Goal: Task Accomplishment & Management: Manage account settings

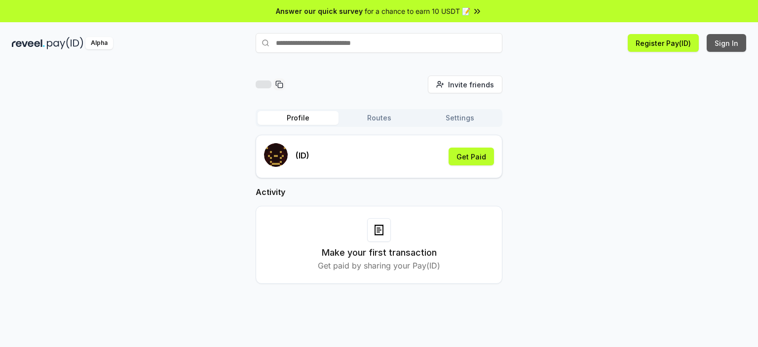
click at [738, 41] on button "Sign In" at bounding box center [725, 43] width 39 height 18
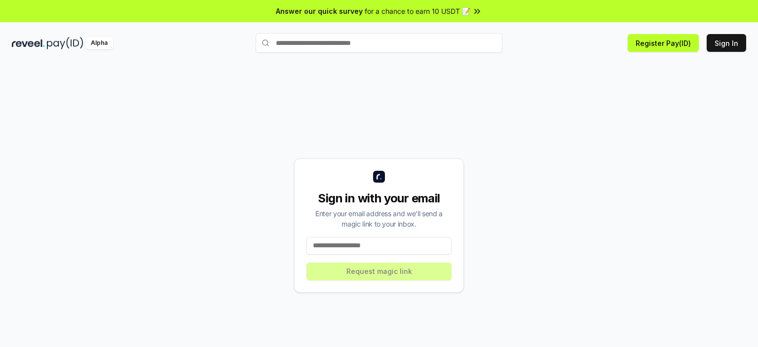
click at [381, 242] on input at bounding box center [378, 246] width 145 height 18
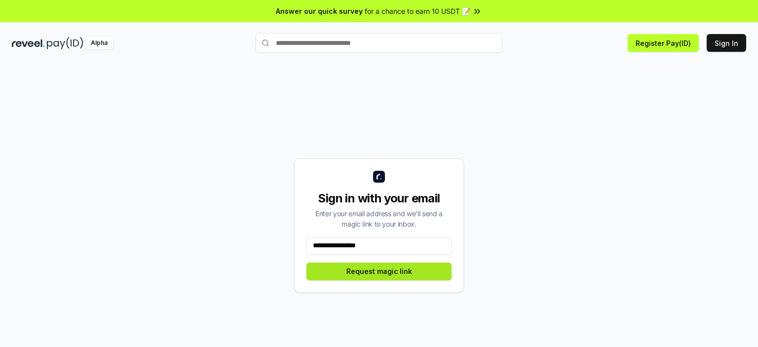
type input "**********"
click at [379, 277] on button "Request magic link" at bounding box center [378, 271] width 145 height 18
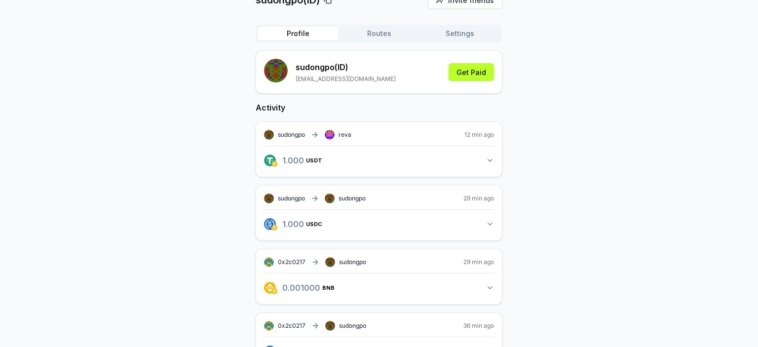
scroll to position [35, 0]
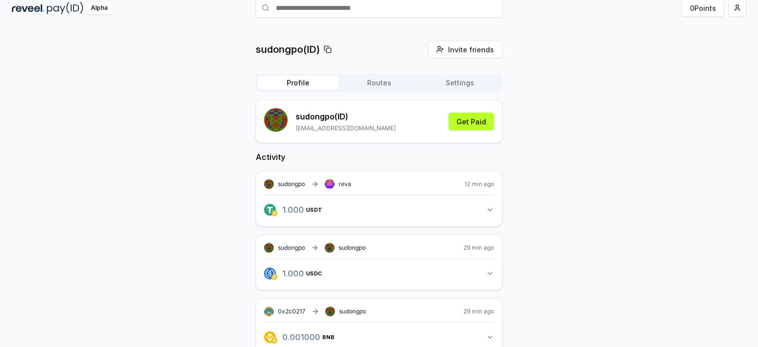
click at [488, 207] on icon "button" at bounding box center [490, 210] width 8 height 8
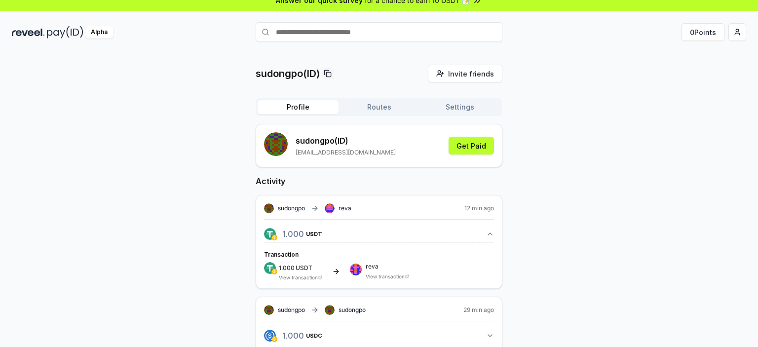
scroll to position [0, 0]
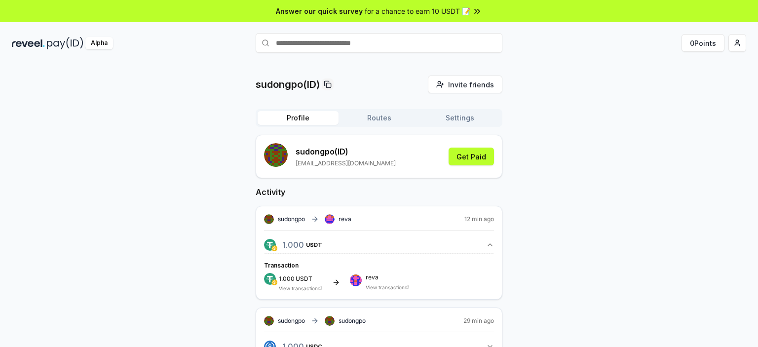
click at [384, 120] on button "Routes" at bounding box center [378, 118] width 81 height 14
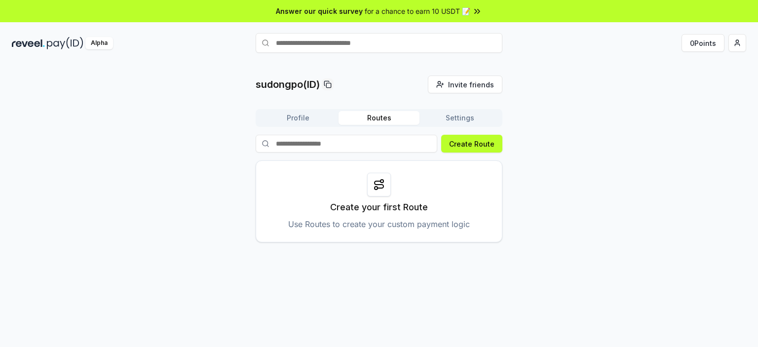
click at [458, 117] on button "Settings" at bounding box center [459, 118] width 81 height 14
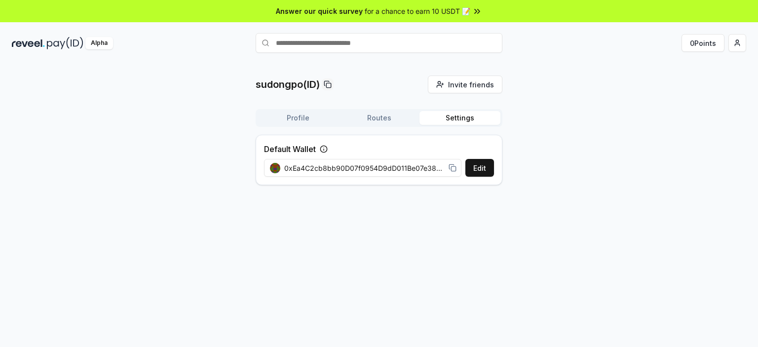
click at [369, 117] on button "Routes" at bounding box center [378, 118] width 81 height 14
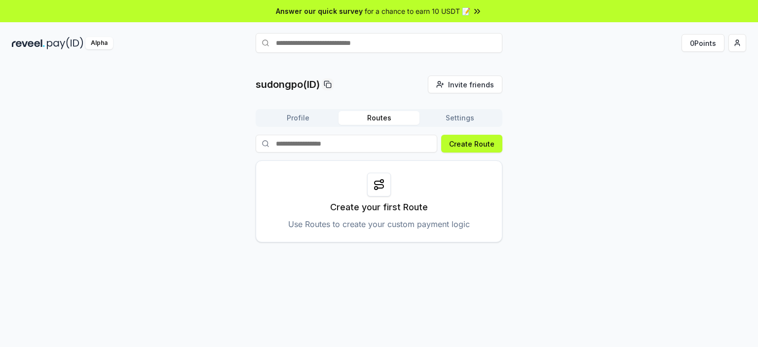
click at [298, 118] on button "Profile" at bounding box center [297, 118] width 81 height 14
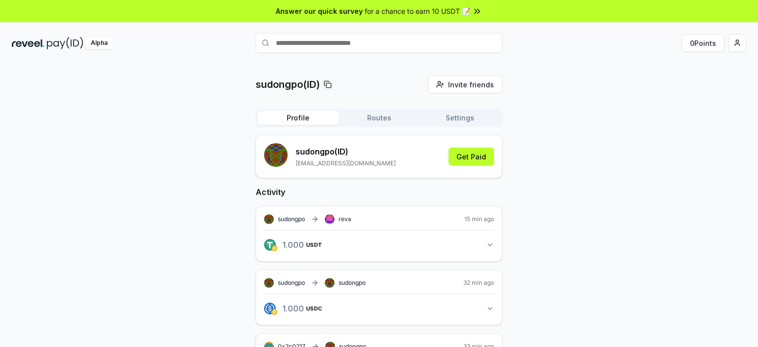
click at [388, 120] on button "Routes" at bounding box center [378, 118] width 81 height 14
click at [303, 120] on button "Profile" at bounding box center [297, 118] width 81 height 14
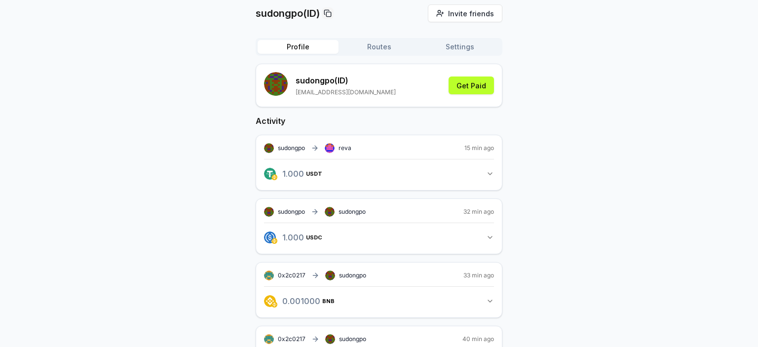
scroll to position [99, 0]
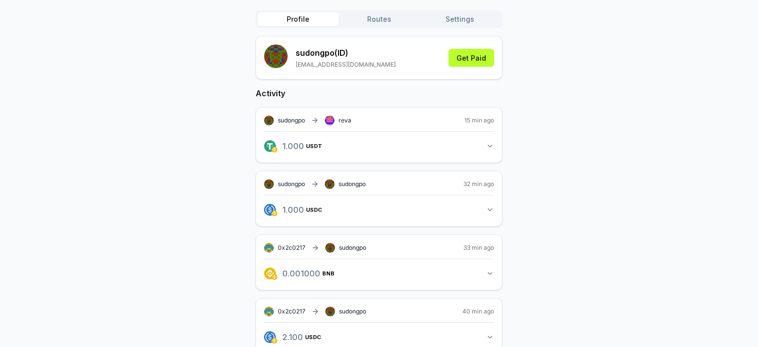
click at [490, 145] on icon "button" at bounding box center [490, 146] width 8 height 8
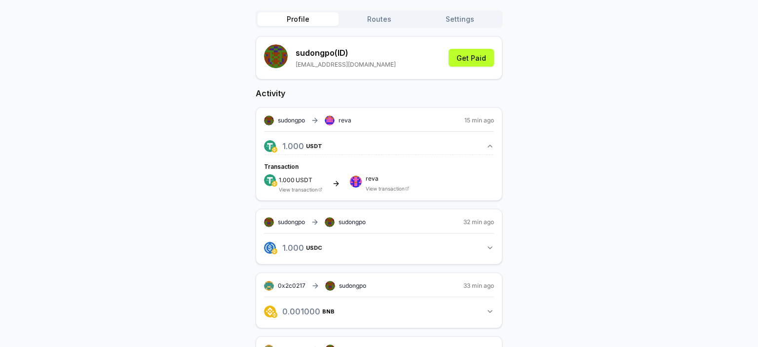
click at [402, 186] on link "View transaction" at bounding box center [384, 188] width 39 height 6
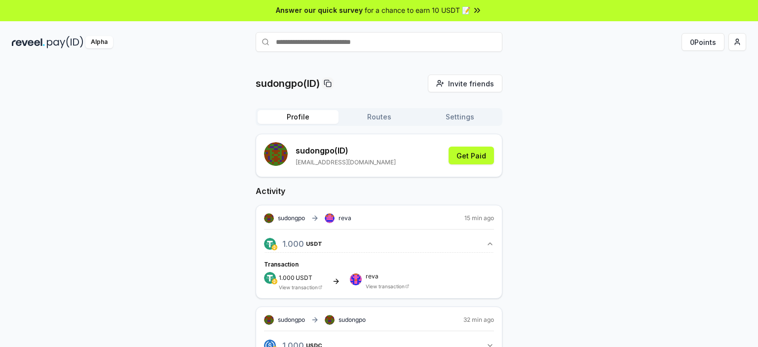
scroll to position [0, 0]
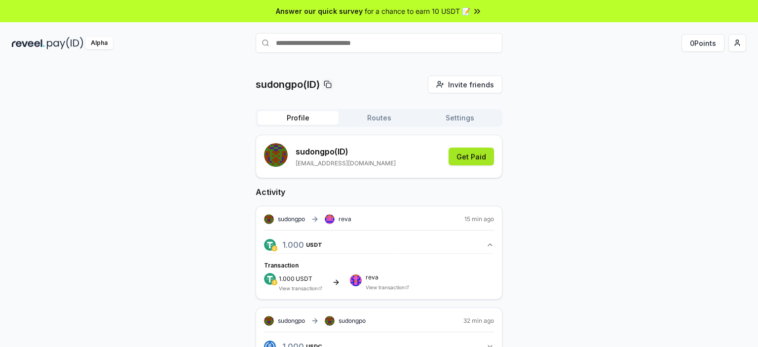
click at [484, 157] on button "Get Paid" at bounding box center [470, 156] width 45 height 18
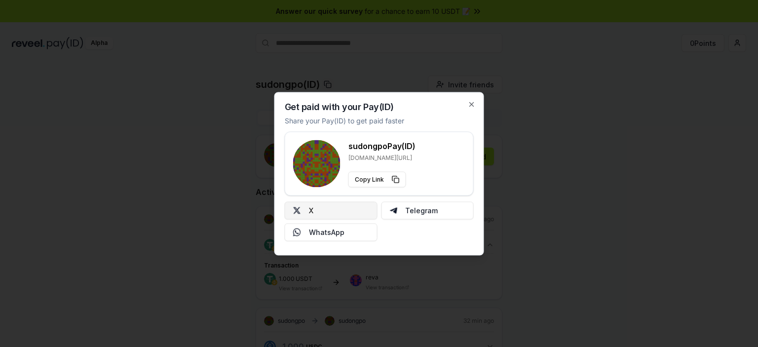
click at [339, 210] on button "X" at bounding box center [331, 210] width 93 height 18
click at [470, 104] on icon "button" at bounding box center [472, 104] width 8 height 8
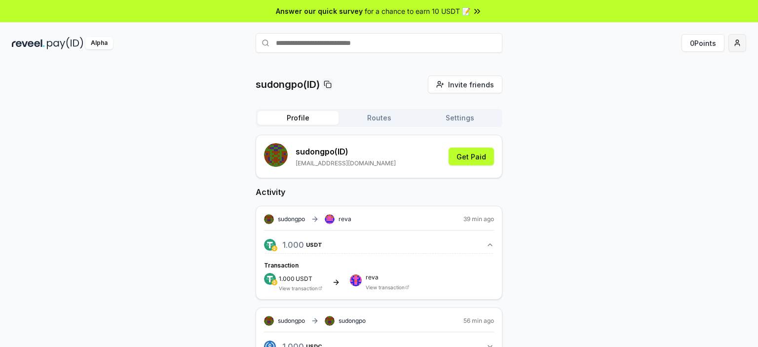
click at [736, 42] on html "Answer our quick survey for a chance to earn 10 USDT 📝 Alpha 0 Points sudongpo(…" at bounding box center [379, 173] width 758 height 347
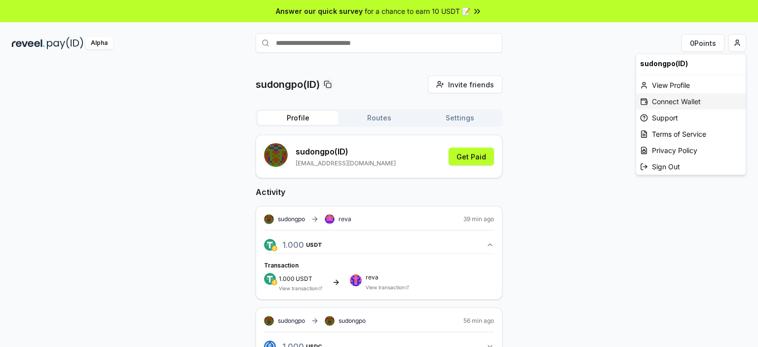
click at [697, 100] on div "Connect Wallet" at bounding box center [690, 101] width 109 height 16
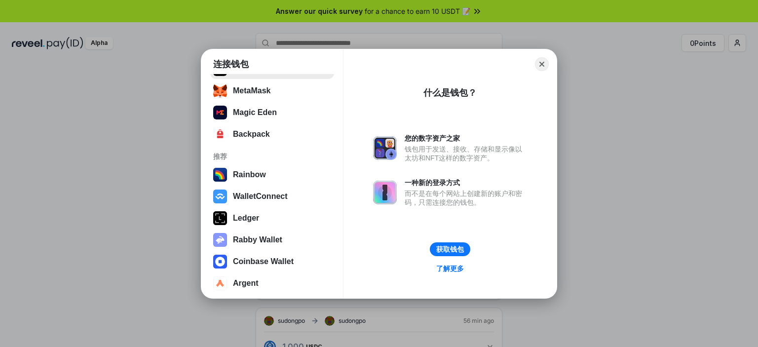
scroll to position [59, 0]
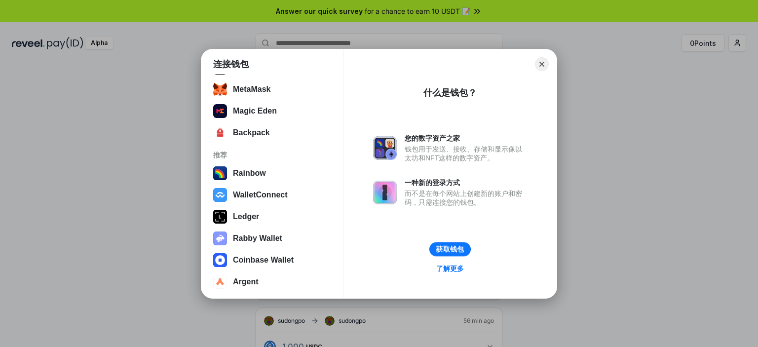
click at [452, 250] on button "获取钱包" at bounding box center [449, 249] width 41 height 14
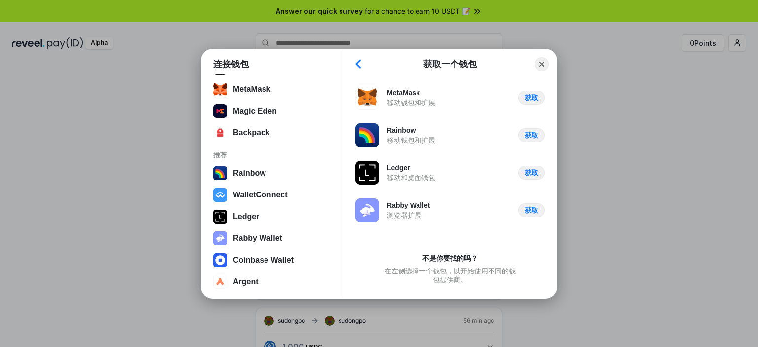
click at [359, 63] on button "Back" at bounding box center [358, 64] width 15 height 14
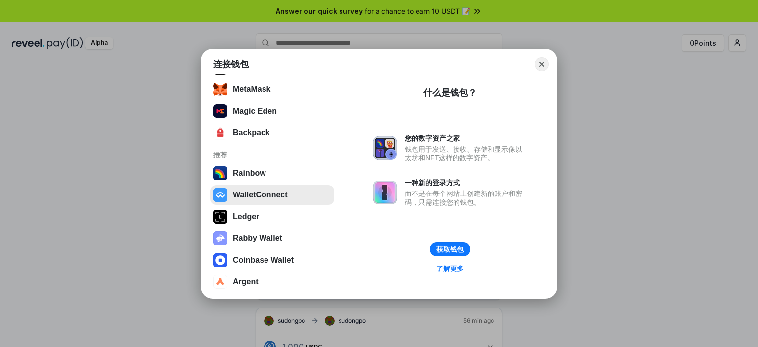
click at [260, 196] on button "WalletConnect" at bounding box center [272, 195] width 124 height 20
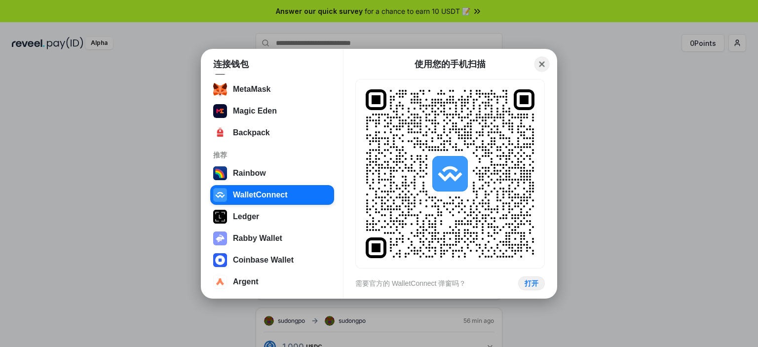
click at [543, 62] on button "Close" at bounding box center [541, 63] width 15 height 15
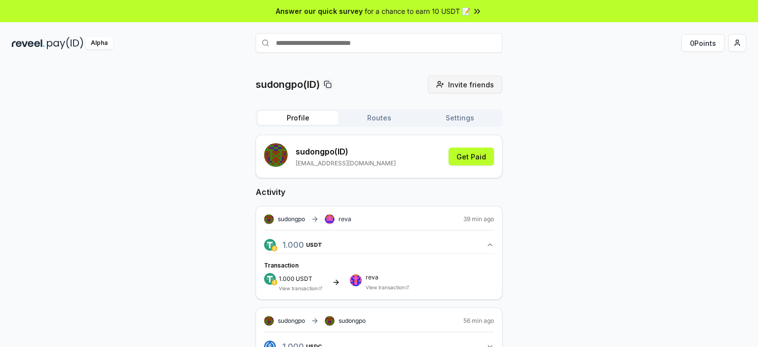
click at [473, 88] on span "Invite friends" at bounding box center [471, 84] width 46 height 10
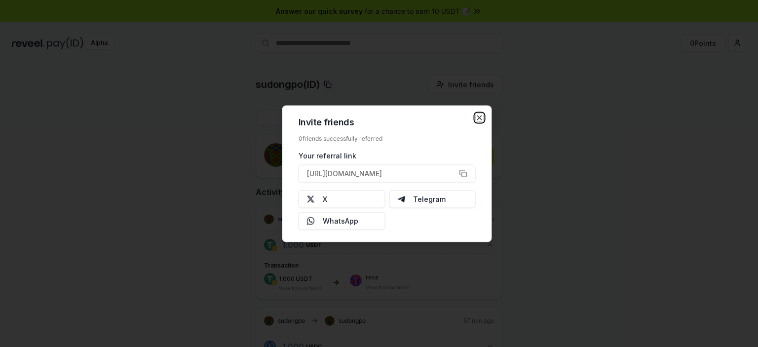
click at [479, 117] on icon "button" at bounding box center [479, 117] width 4 height 4
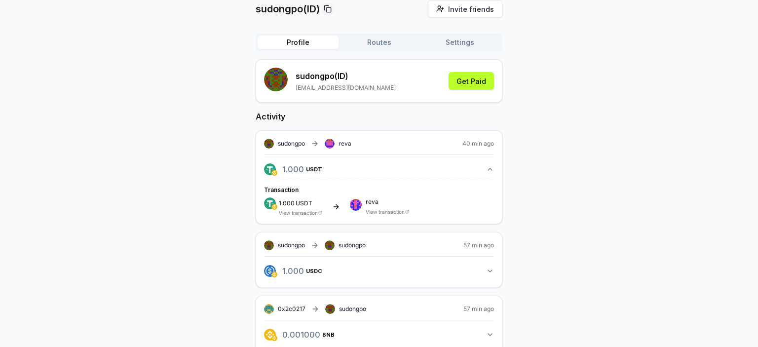
scroll to position [148, 0]
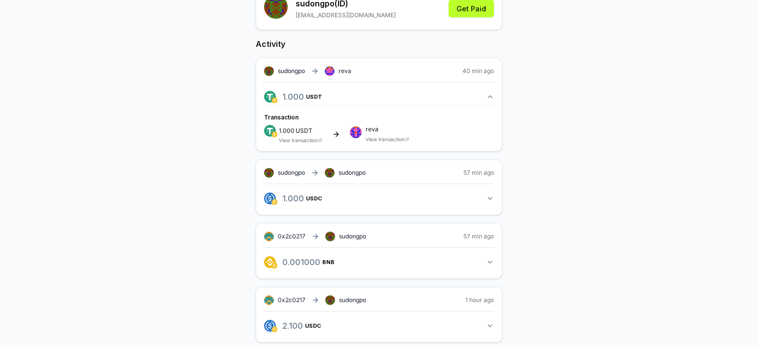
click at [342, 72] on span "reva" at bounding box center [344, 71] width 13 height 8
click at [331, 72] on rect at bounding box center [330, 72] width 10 height 10
click at [359, 132] on rect at bounding box center [359, 132] width 1 height 1
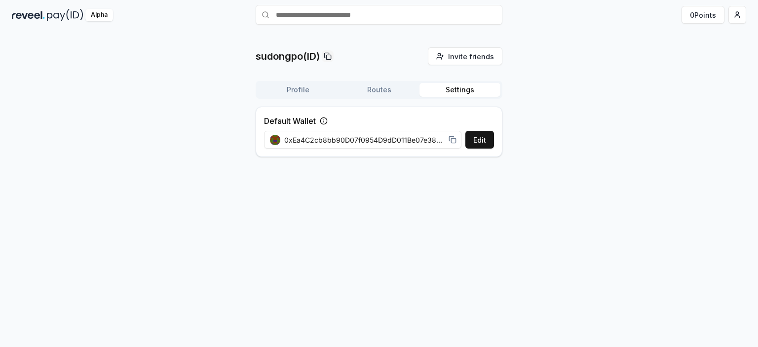
scroll to position [28, 0]
click at [458, 70] on div "sudongpo(ID) Invite friends Invite Profile Routes Settings Default Wallet Edit …" at bounding box center [378, 106] width 247 height 117
click at [429, 140] on span "0xEa4C2cb8bb90D07f0954D9dD011Be07e384f9f25" at bounding box center [364, 140] width 160 height 10
click at [481, 138] on button "Edit" at bounding box center [479, 140] width 29 height 18
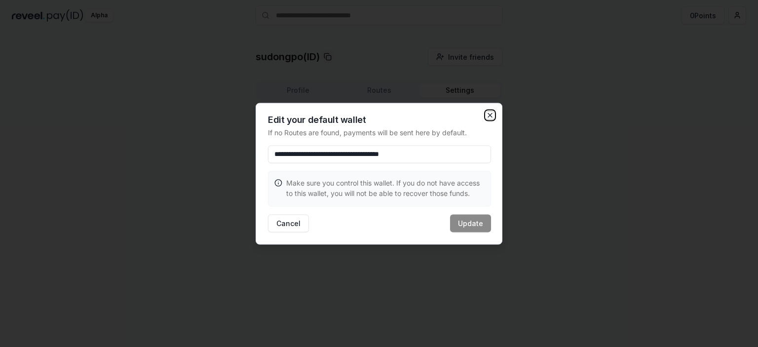
click at [490, 114] on icon "button" at bounding box center [490, 115] width 4 height 4
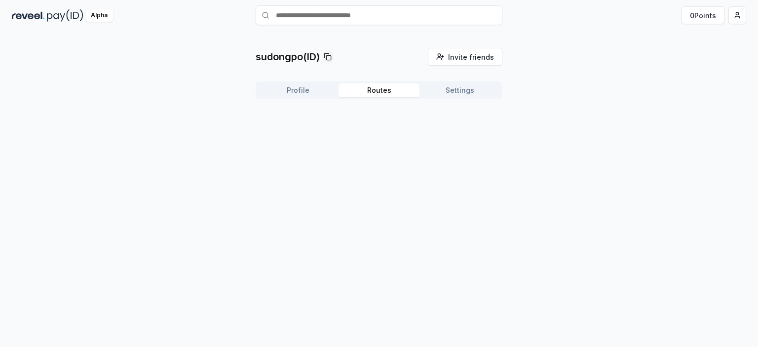
click at [396, 89] on button "Routes" at bounding box center [378, 90] width 81 height 14
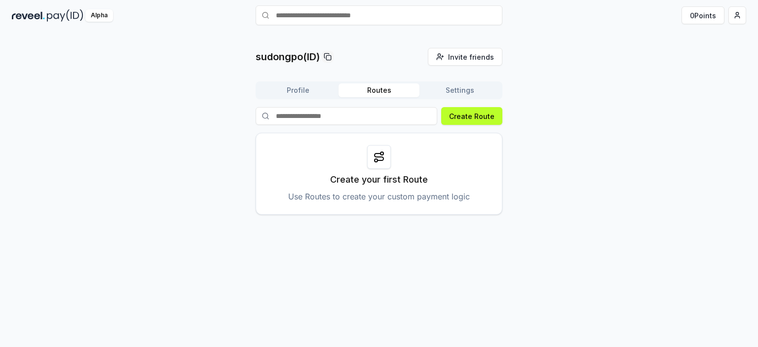
click at [303, 91] on button "Profile" at bounding box center [297, 90] width 81 height 14
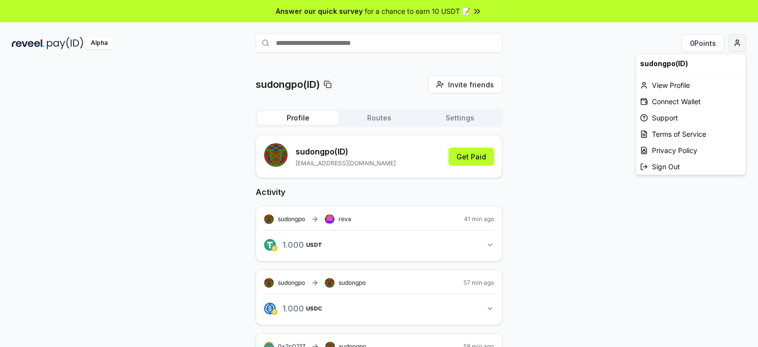
click at [738, 44] on html "Answer our quick survey for a chance to earn 10 USDT 📝 Alpha 0 Points sudongpo(…" at bounding box center [379, 173] width 758 height 347
click at [698, 44] on html "Answer our quick survey for a chance to earn 10 USDT 📝 Alpha 0 Points sudongpo(…" at bounding box center [379, 173] width 758 height 347
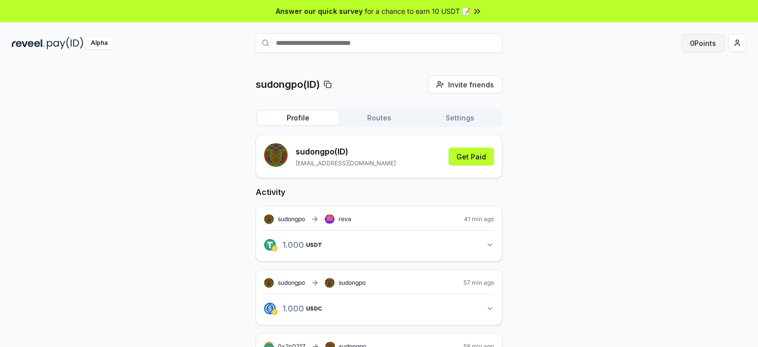
click at [698, 43] on button "0 Points" at bounding box center [702, 43] width 43 height 18
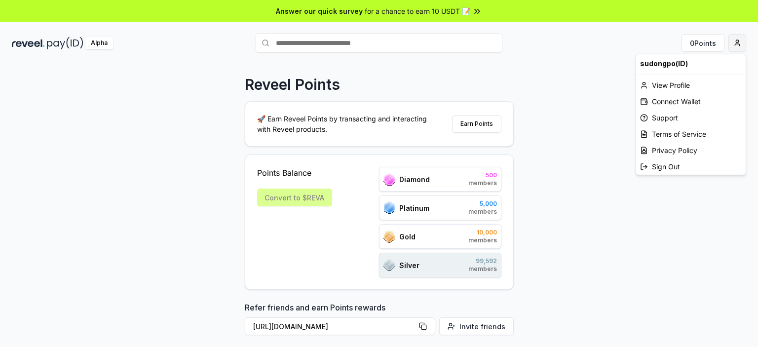
click at [732, 42] on html "Answer our quick survey for a chance to earn 10 USDT 📝 Alpha 0 Points Reveel Po…" at bounding box center [379, 173] width 758 height 347
click at [594, 90] on html "Answer our quick survey for a chance to earn 10 USDT 📝 Alpha 0 Points Reveel Po…" at bounding box center [379, 173] width 758 height 347
click at [738, 41] on html "Answer our quick survey for a chance to earn 10 USDT 📝 Alpha 0 Points Reveel Po…" at bounding box center [379, 173] width 758 height 347
click at [685, 85] on div "View Profile" at bounding box center [690, 85] width 109 height 16
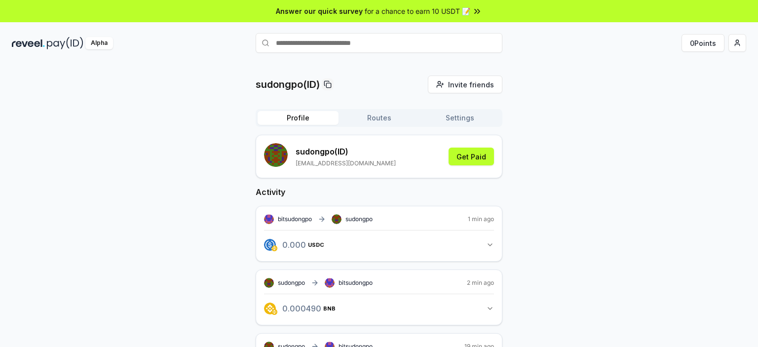
click at [391, 115] on button "Routes" at bounding box center [378, 118] width 81 height 14
click at [306, 121] on button "Profile" at bounding box center [297, 118] width 81 height 14
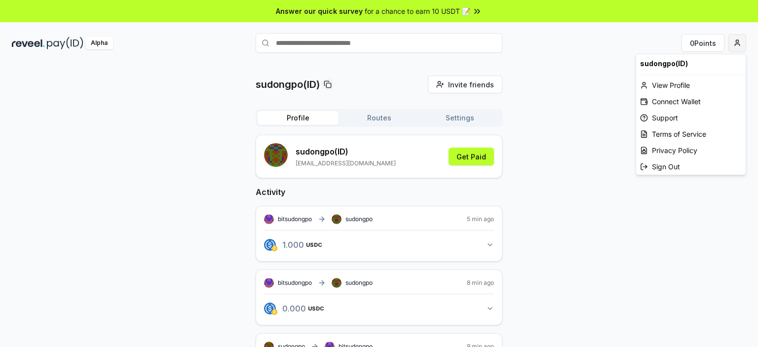
click at [738, 41] on html "Answer our quick survey for a chance to earn 10 USDT 📝 Alpha 0 Points sudongpo(…" at bounding box center [379, 173] width 758 height 347
click at [573, 85] on html "Answer our quick survey for a chance to earn 10 USDT 📝 Alpha 0 Points sudongpo(…" at bounding box center [379, 173] width 758 height 347
